Goal: Use online tool/utility: Utilize a website feature to perform a specific function

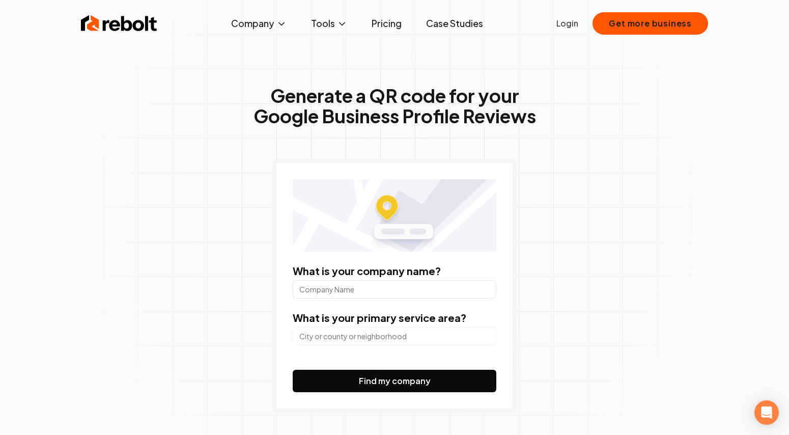
click at [356, 297] on input "What is your company name?" at bounding box center [395, 289] width 204 height 18
type input "d spot dessert cafe [GEOGRAPHIC_DATA]"
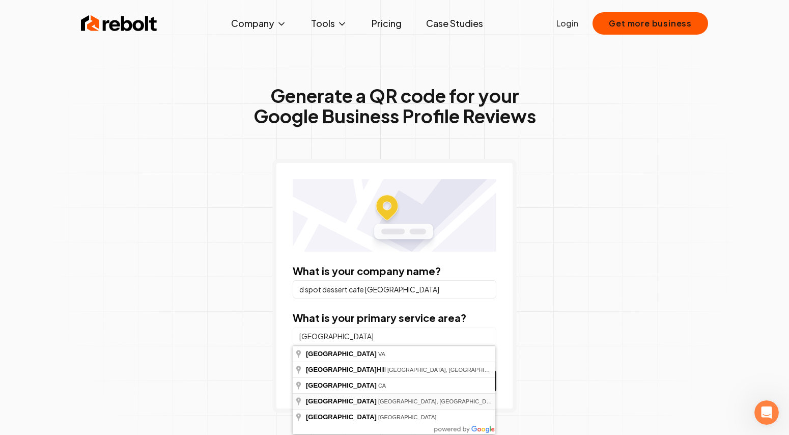
type input "[GEOGRAPHIC_DATA], [GEOGRAPHIC_DATA], [GEOGRAPHIC_DATA]"
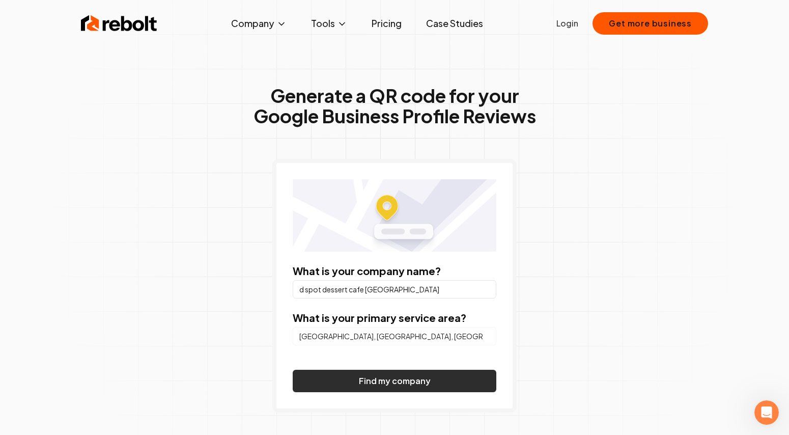
click at [370, 380] on button "Find my company" at bounding box center [395, 381] width 204 height 22
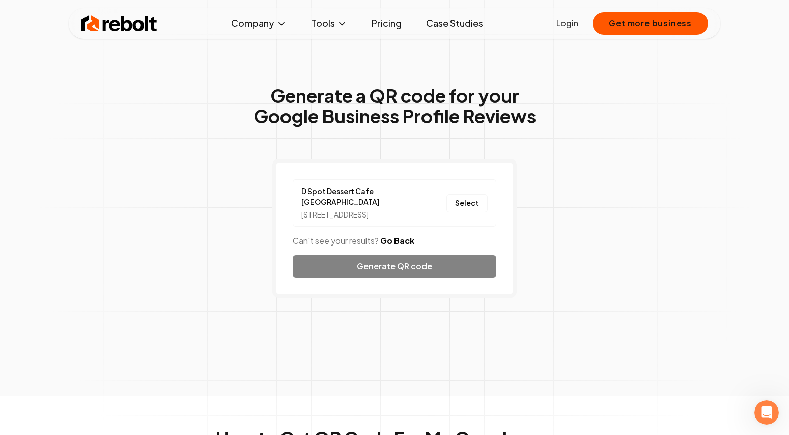
scroll to position [37, 0]
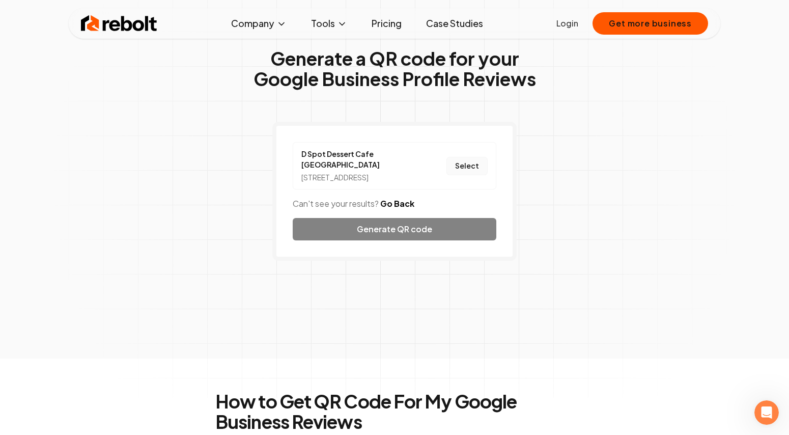
click at [472, 167] on button "Select" at bounding box center [466, 166] width 41 height 18
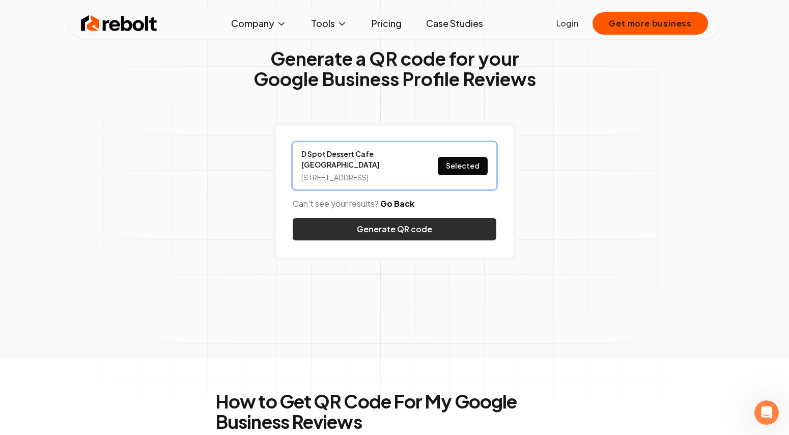
click at [433, 229] on button "Generate QR code" at bounding box center [395, 229] width 204 height 22
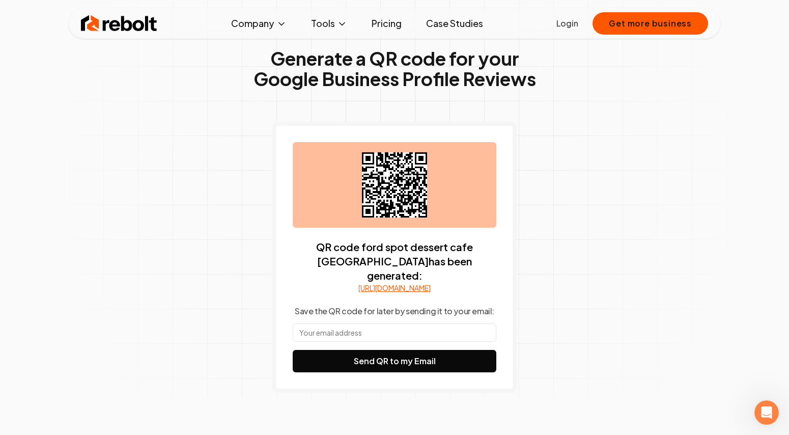
click at [395, 282] on link "[URL][DOMAIN_NAME]" at bounding box center [394, 287] width 72 height 10
drag, startPoint x: 394, startPoint y: 183, endPoint x: 488, endPoint y: 197, distance: 94.2
click at [488, 197] on div at bounding box center [395, 185] width 204 height 86
click at [565, 261] on div "Generate a QR code for your Google Business Profile Reviews QR code for d spot …" at bounding box center [394, 240] width 521 height 499
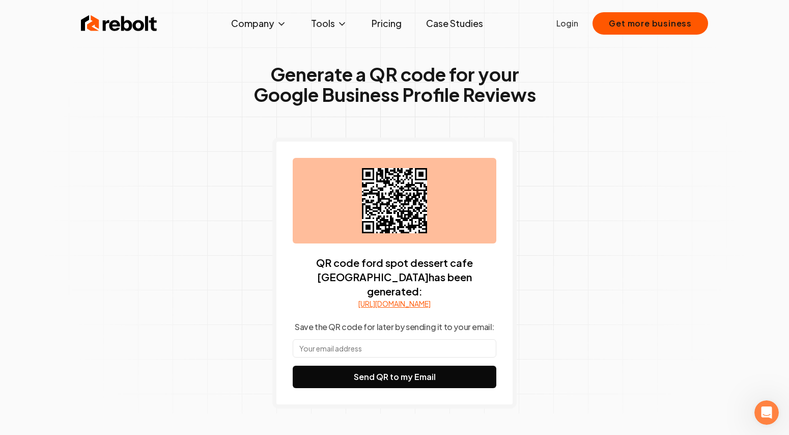
scroll to position [0, 0]
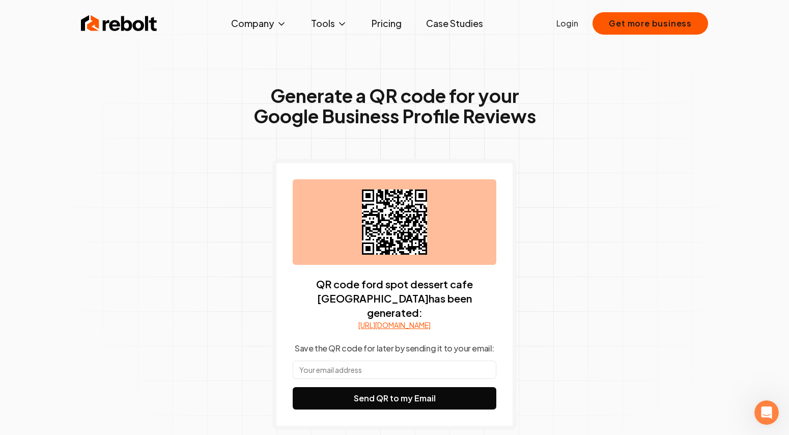
drag, startPoint x: 379, startPoint y: 201, endPoint x: 505, endPoint y: 215, distance: 127.0
click at [505, 215] on div "QR code for d spot dessert cafe [GEOGRAPHIC_DATA] has been generated: [URL][DOM…" at bounding box center [394, 294] width 244 height 271
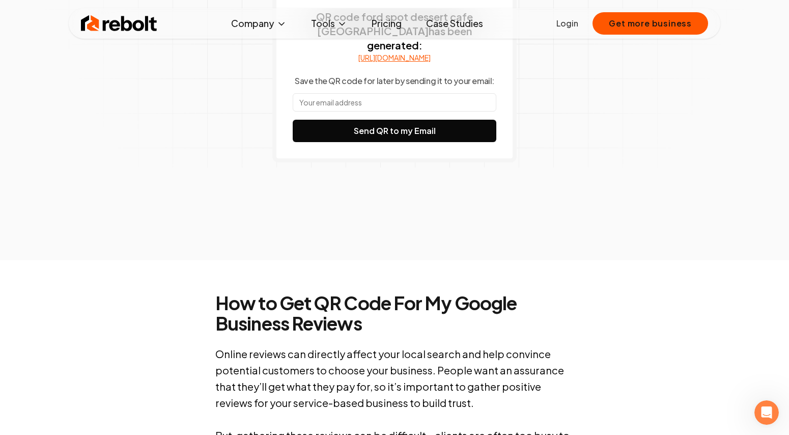
scroll to position [115, 0]
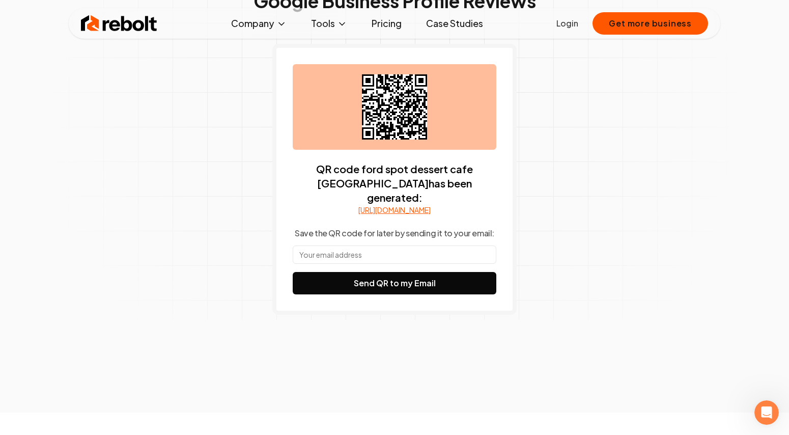
click at [445, 245] on input "text" at bounding box center [395, 254] width 204 height 18
type input "[EMAIL_ADDRESS][DOMAIN_NAME]"
click at [293, 272] on button "Send QR to my Email" at bounding box center [395, 283] width 204 height 22
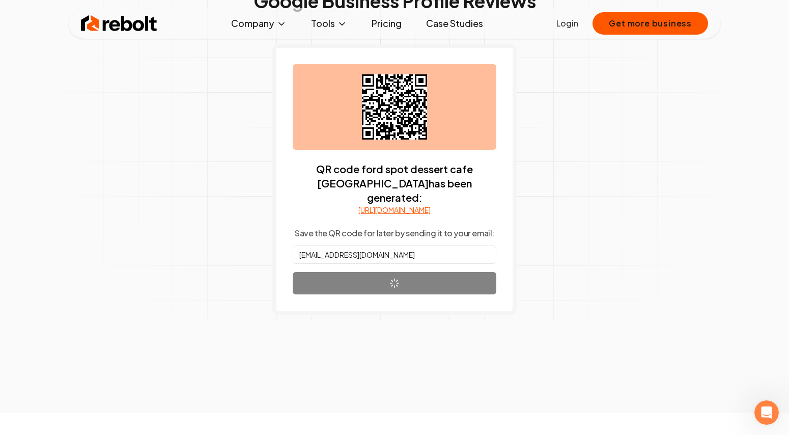
click at [556, 271] on div "Generate a QR code for your Google Business Profile Reviews QR code for d spot …" at bounding box center [394, 162] width 521 height 499
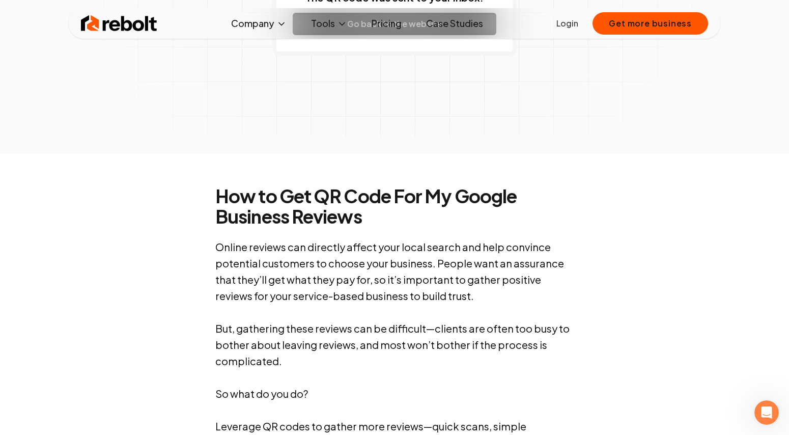
scroll to position [168, 0]
